Goal: Communication & Community: Answer question/provide support

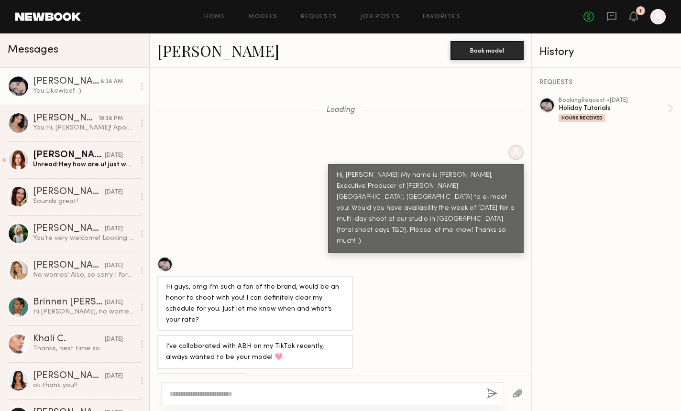
scroll to position [5104, 0]
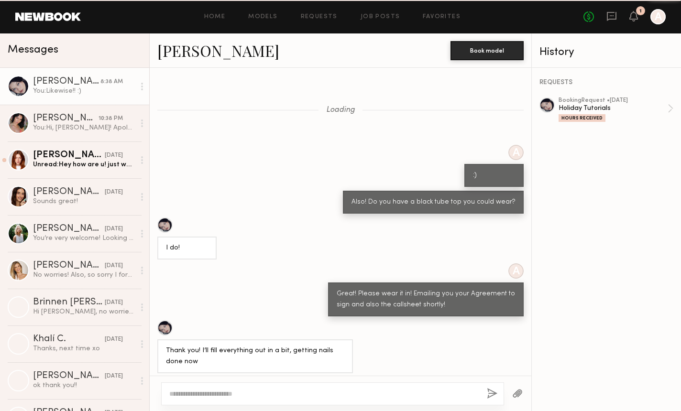
scroll to position [333, 0]
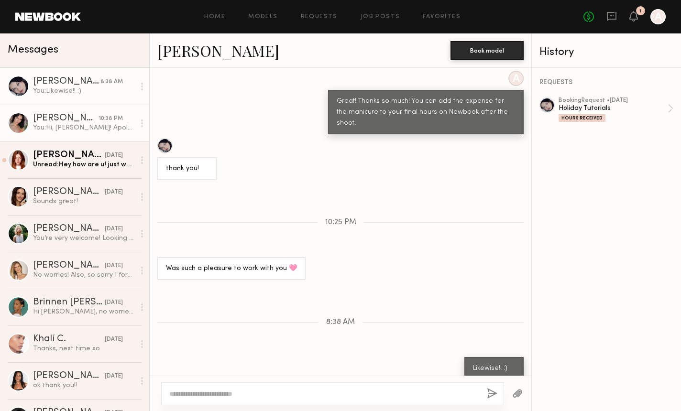
click at [90, 129] on div "You: Hi, [PERSON_NAME]! Apologies for the late reply; I’m afraid the budget for…" at bounding box center [84, 127] width 102 height 9
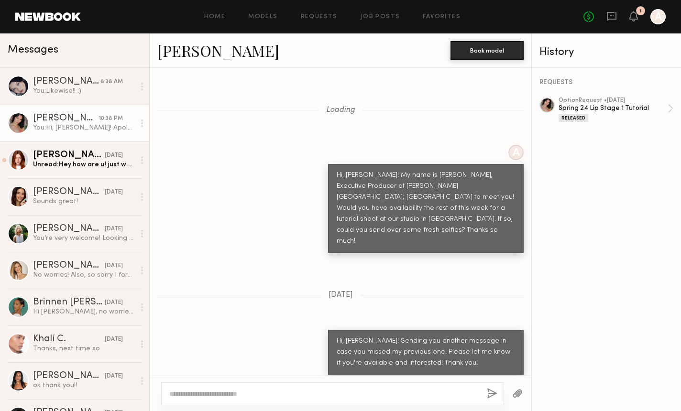
scroll to position [974, 0]
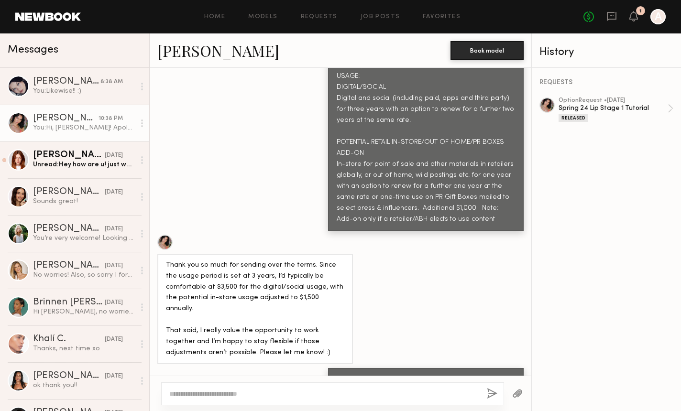
click at [319, 398] on textarea at bounding box center [324, 394] width 310 height 10
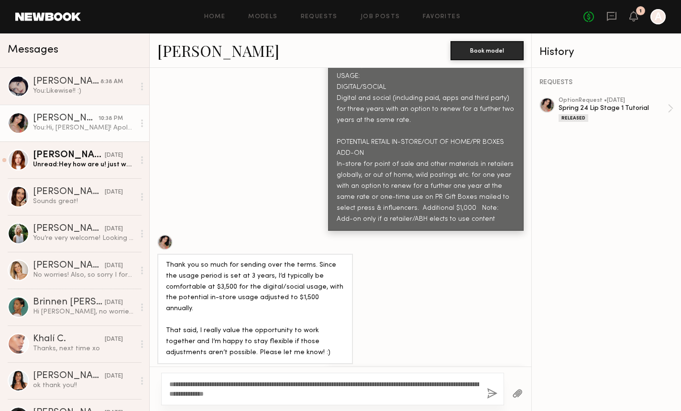
type textarea "**********"
click at [489, 399] on button "button" at bounding box center [491, 394] width 11 height 12
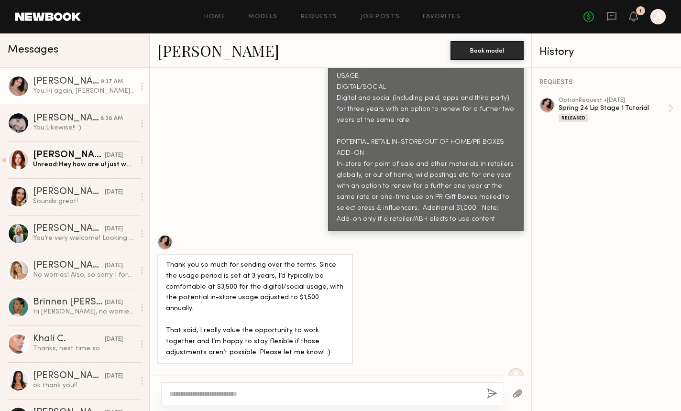
scroll to position [1188, 0]
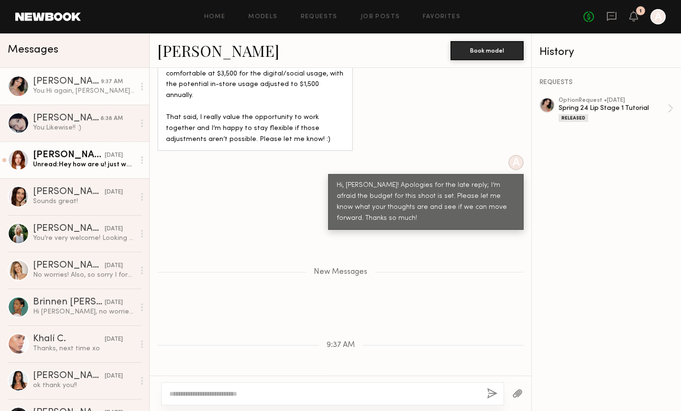
click at [97, 164] on div "Unread: Hey how are u! just wanted to reach out and share that I am now an infl…" at bounding box center [84, 164] width 102 height 9
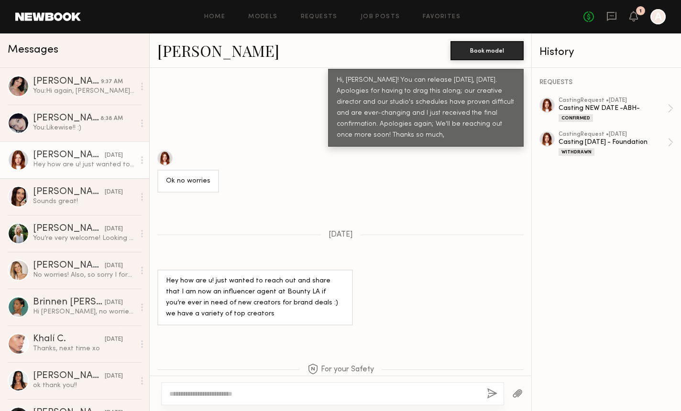
scroll to position [735, 0]
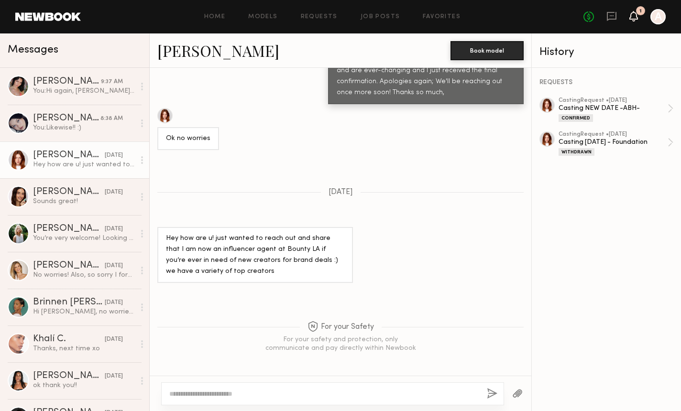
click at [634, 18] on icon at bounding box center [633, 15] width 8 height 7
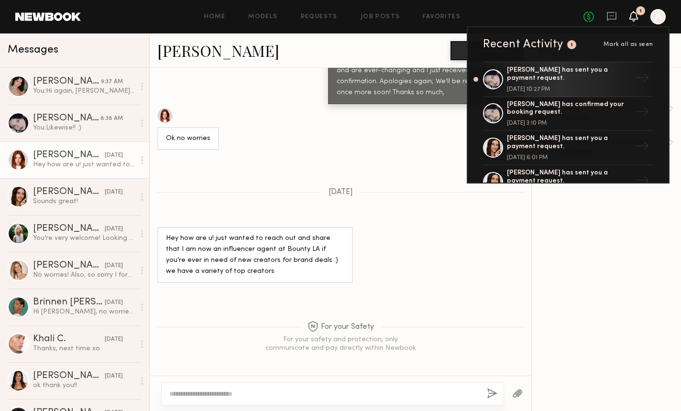
click at [627, 46] on span "Mark all as seen" at bounding box center [628, 45] width 50 height 6
